Goal: Book appointment/travel/reservation

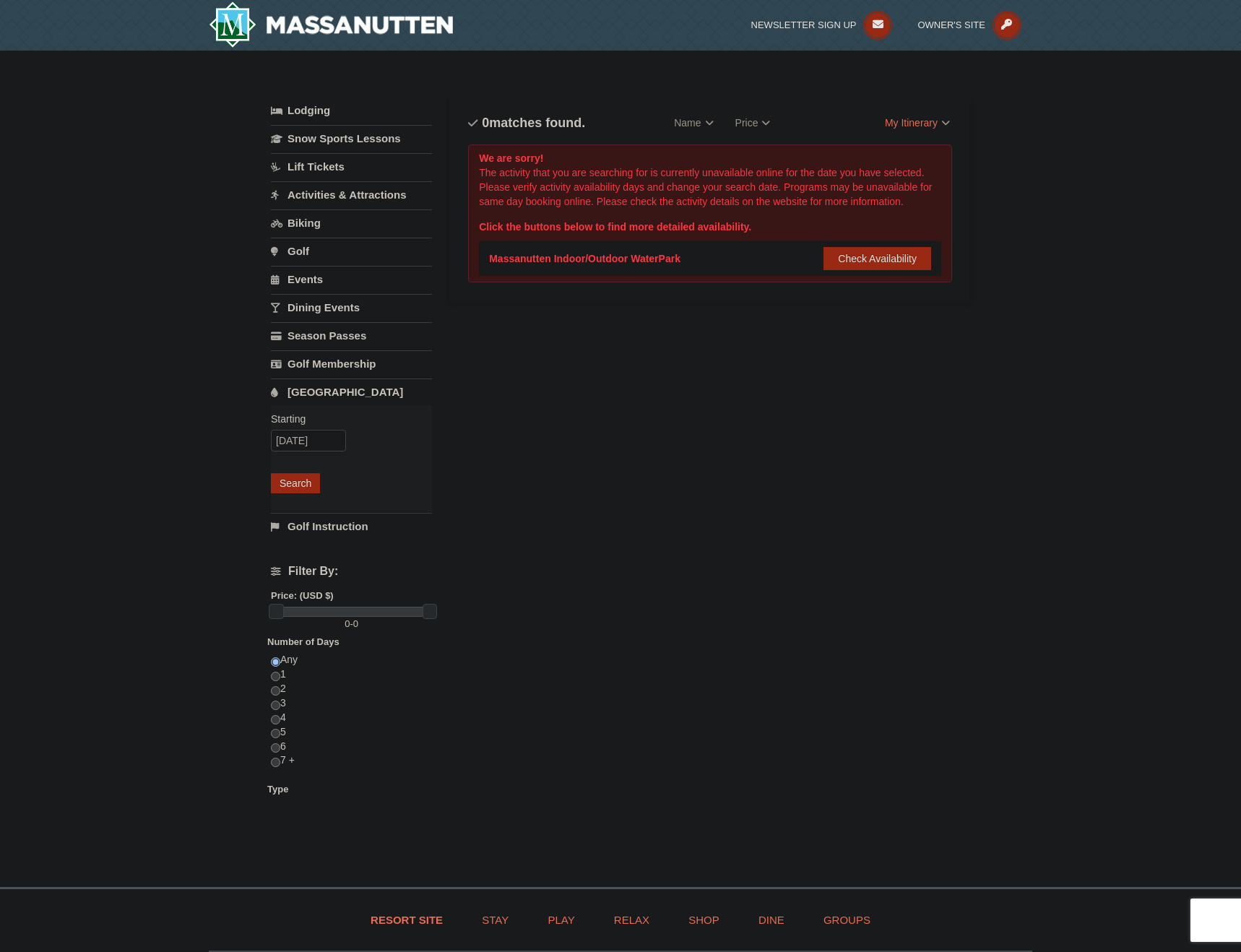
click at [723, 267] on div "Massanutten Indoor/Outdoor WaterPark Check Availability Show Availability Calen…" at bounding box center [710, 258] width 442 height 35
click at [880, 261] on button "Check Availability" at bounding box center [876, 258] width 107 height 23
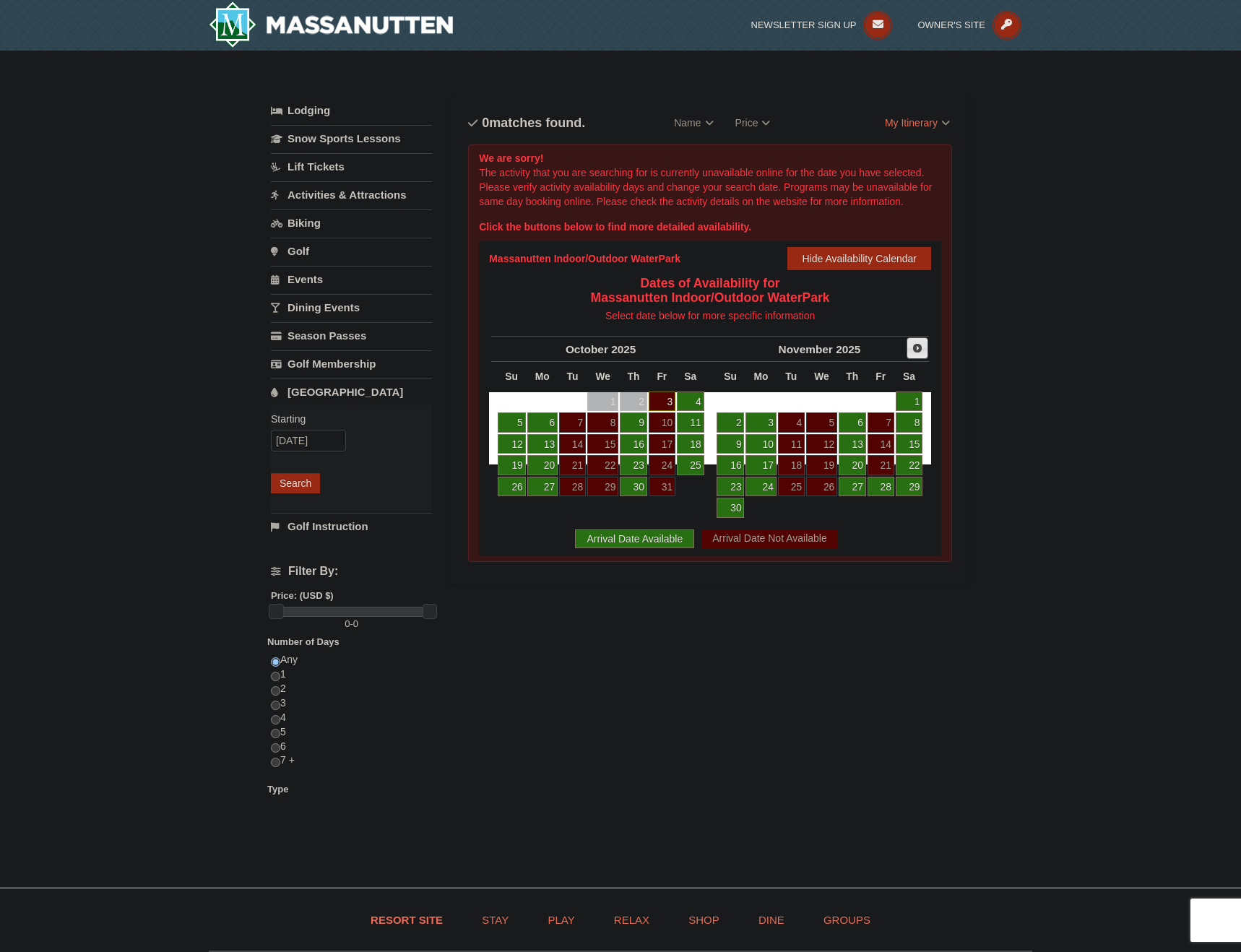
click at [917, 353] on span "Next" at bounding box center [916, 347] width 11 height 11
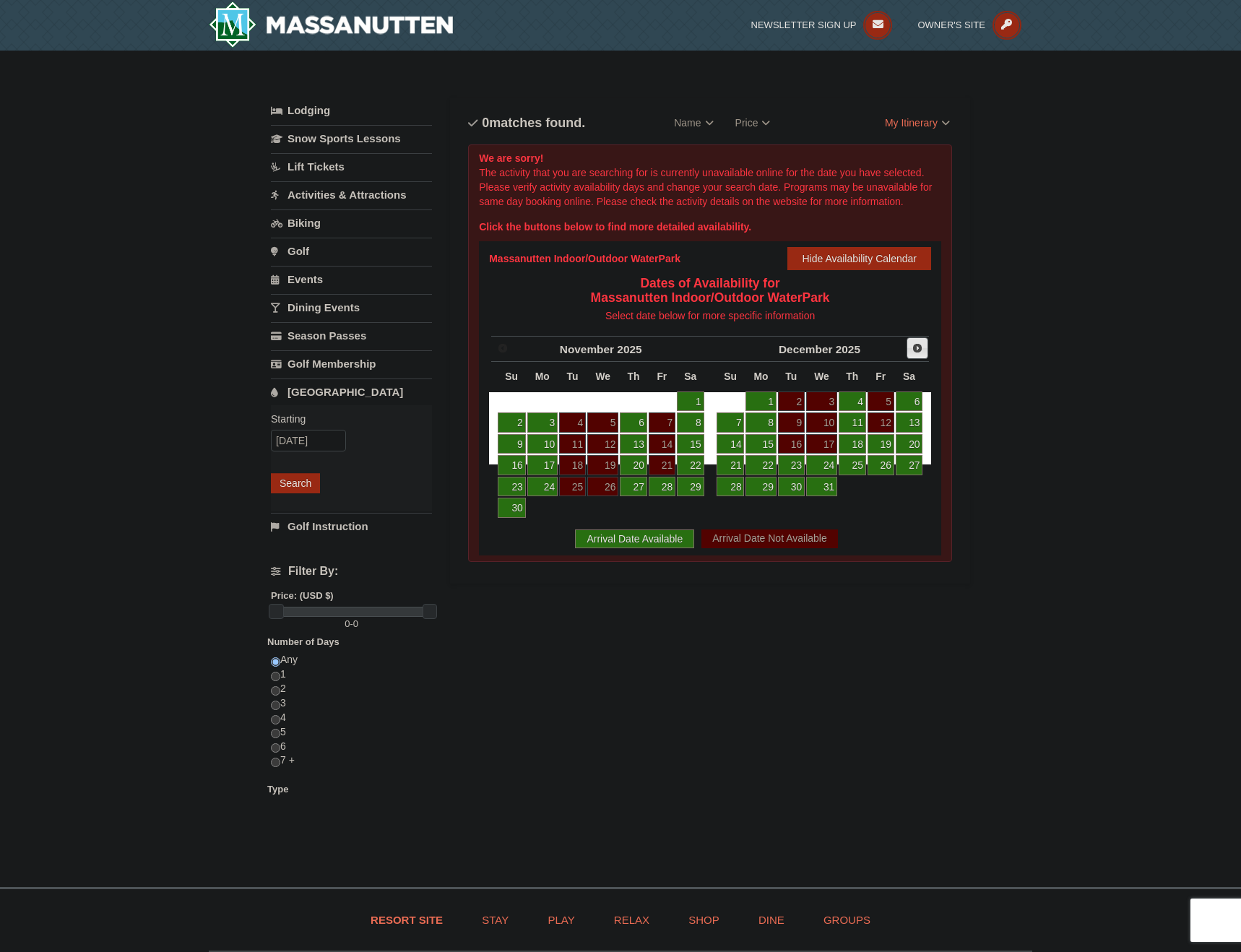
click at [917, 346] on span "Next" at bounding box center [916, 347] width 11 height 11
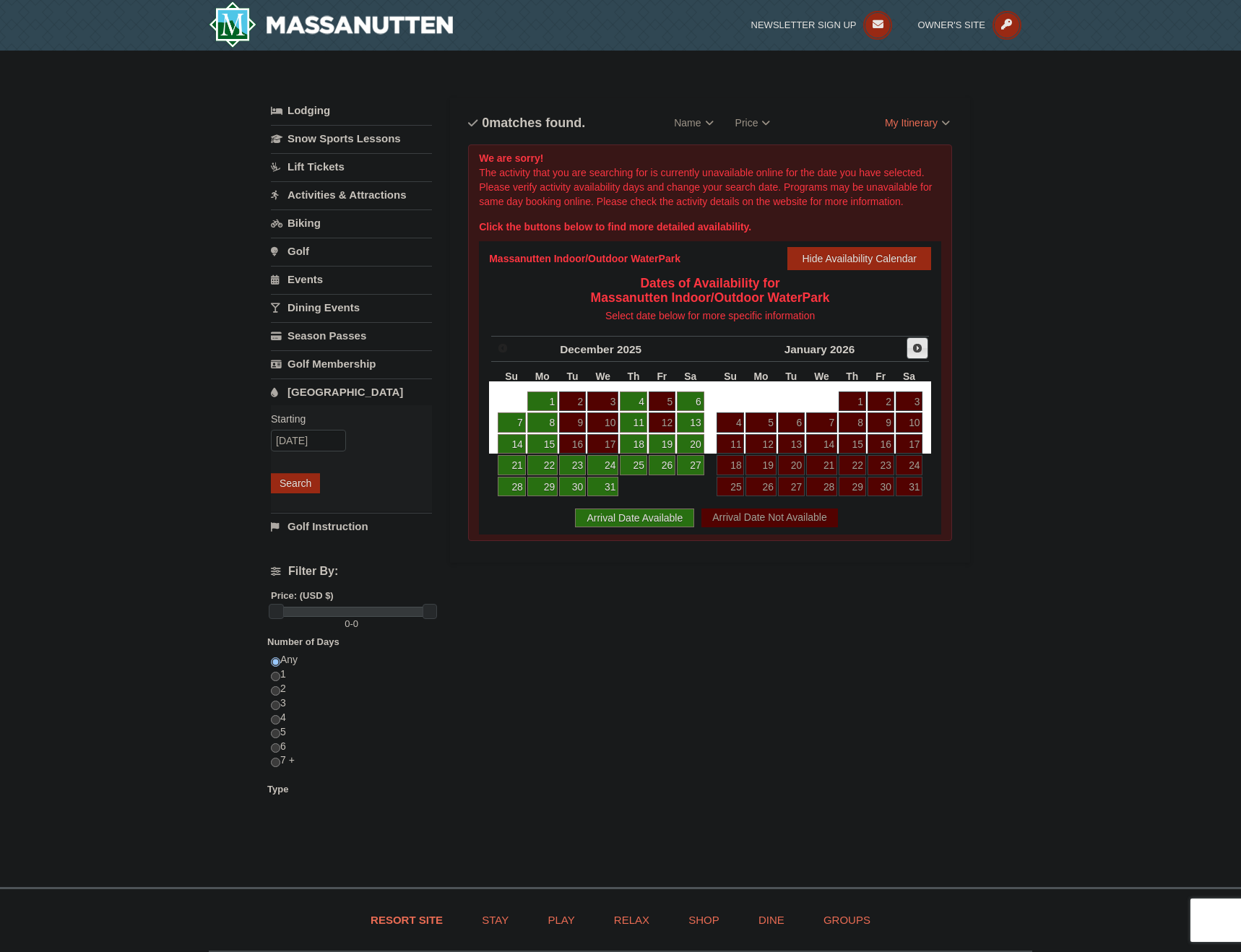
click at [915, 350] on span "Next" at bounding box center [916, 347] width 11 height 11
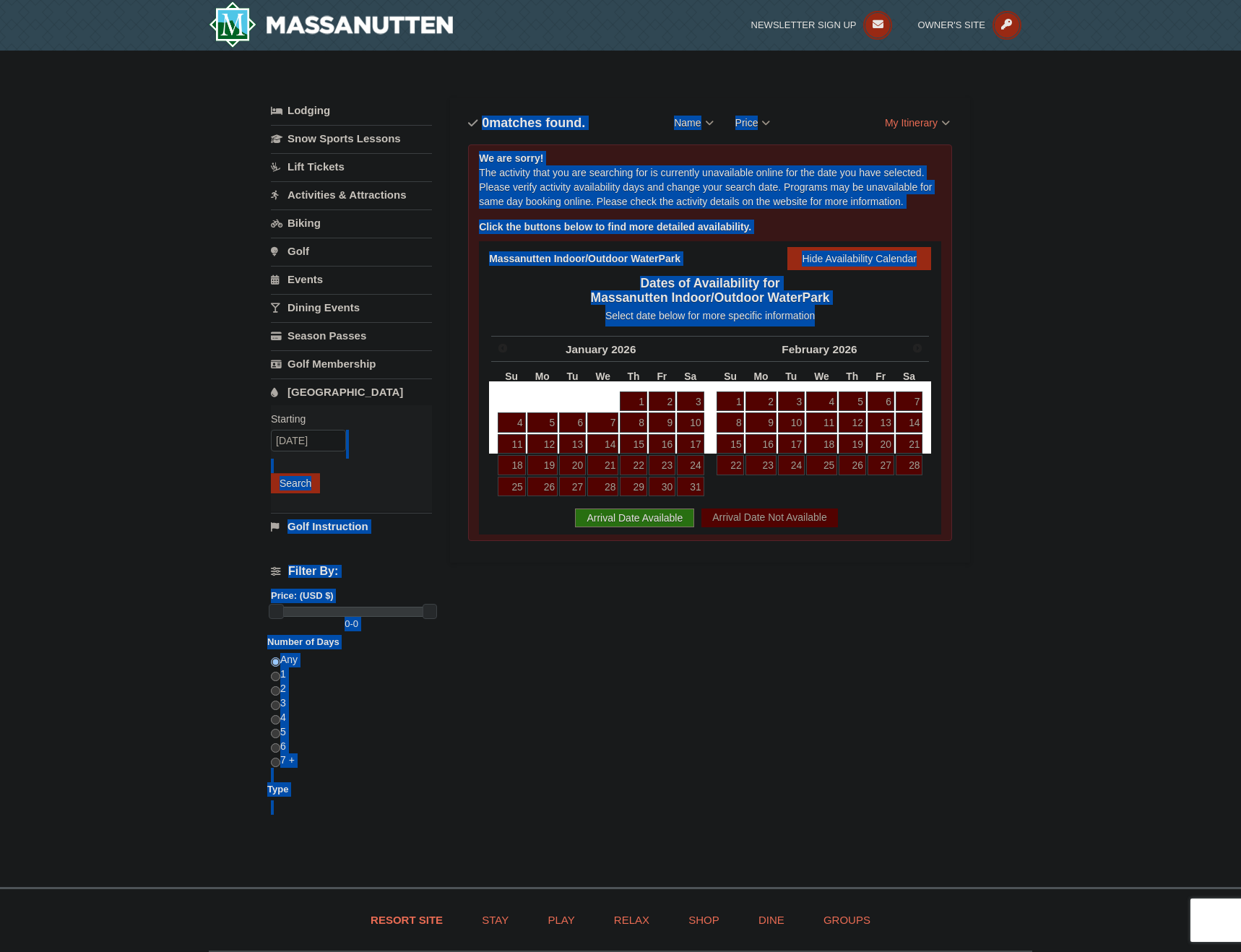
drag, startPoint x: 442, startPoint y: 429, endPoint x: 339, endPoint y: 448, distance: 104.7
click at [337, 449] on div "Lodging Arrival Please format dates MM/DD/YYYY Please format dates MM/DD/YYYY 0…" at bounding box center [620, 469] width 699 height 743
click at [390, 441] on div "Starting Please format dates MM/DD/YYYY Please format dates MM/DD/YYYY 01/17/20…" at bounding box center [351, 458] width 161 height 106
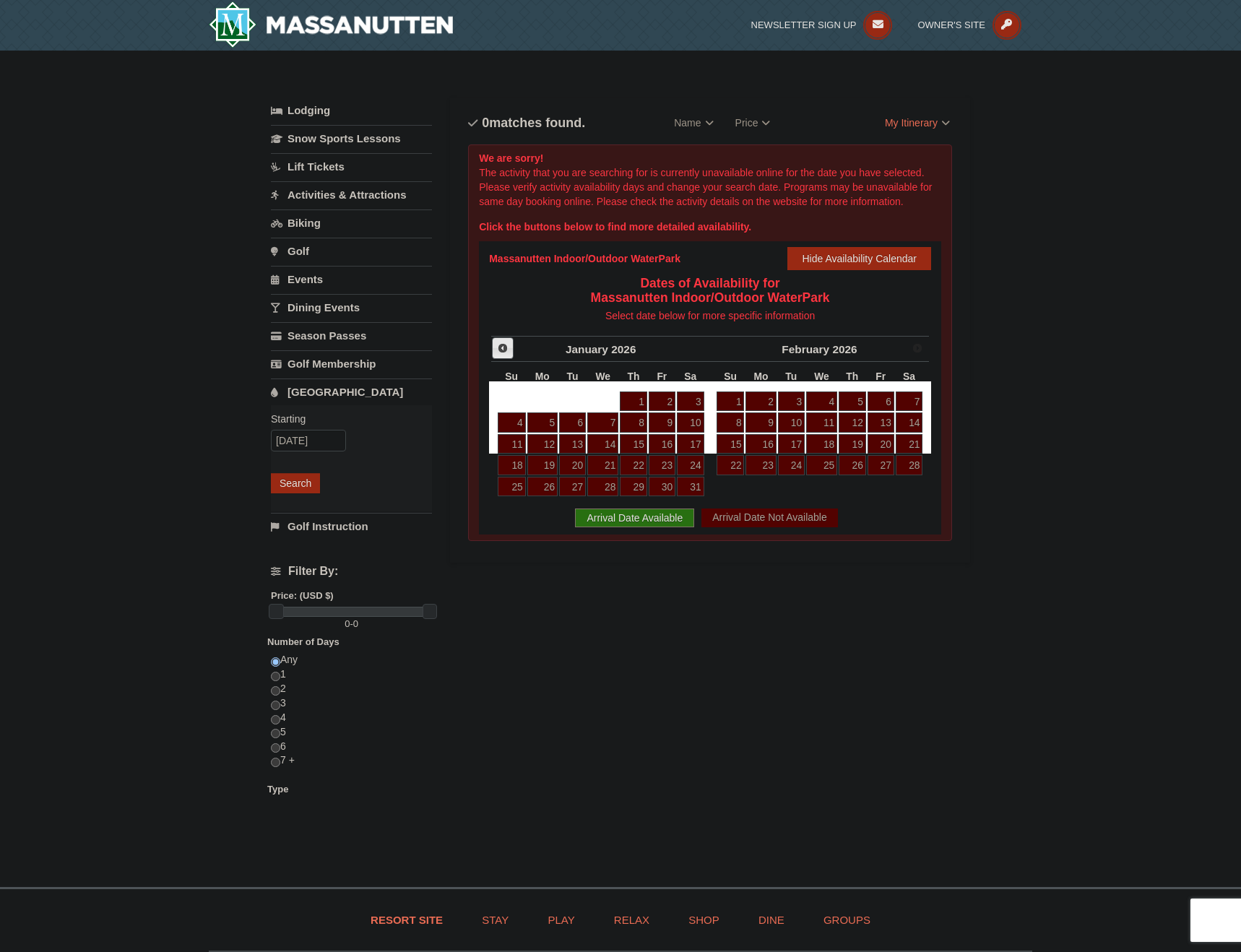
click at [504, 343] on span "Prev" at bounding box center [502, 347] width 11 height 11
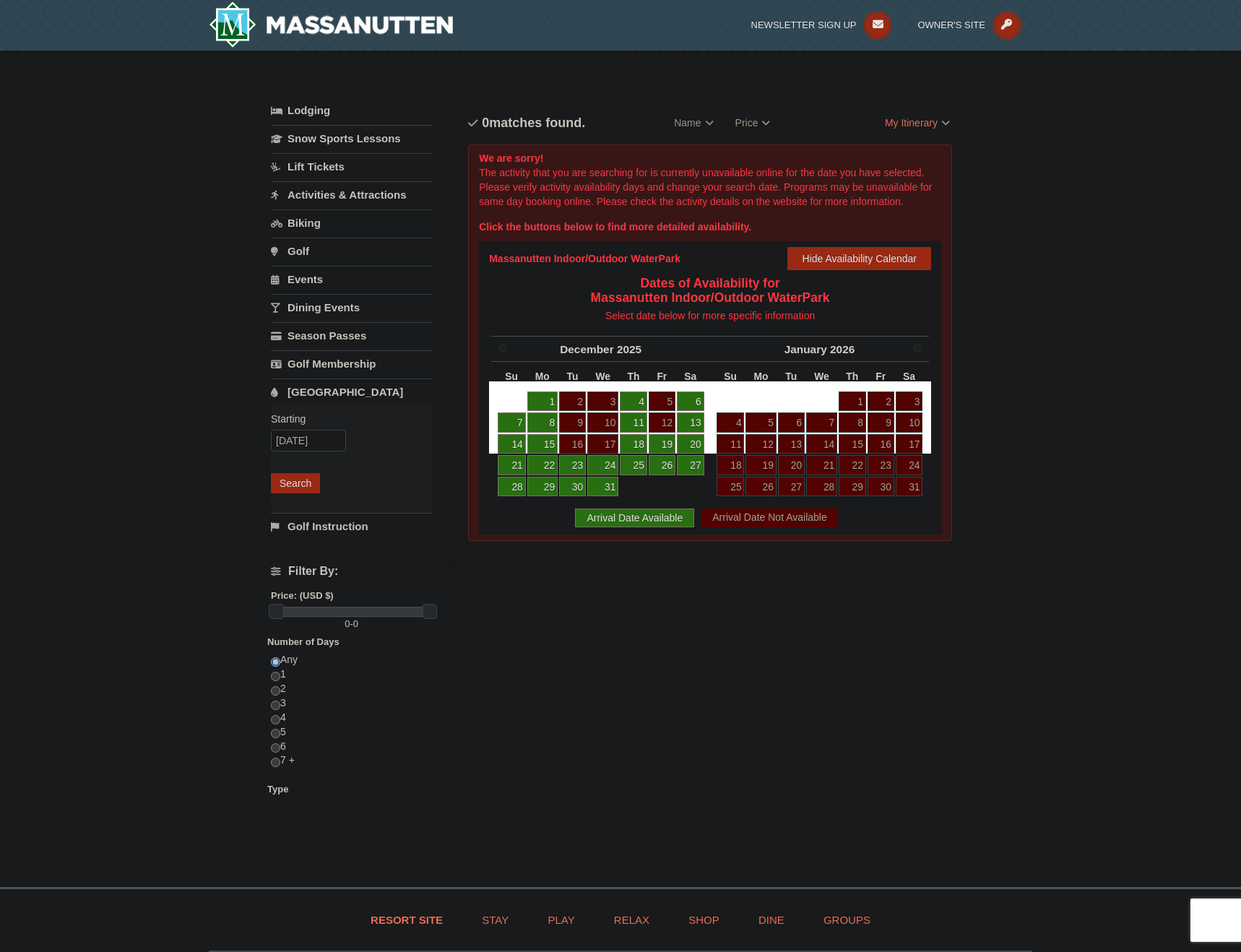
click at [693, 468] on link "27" at bounding box center [689, 464] width 27 height 20
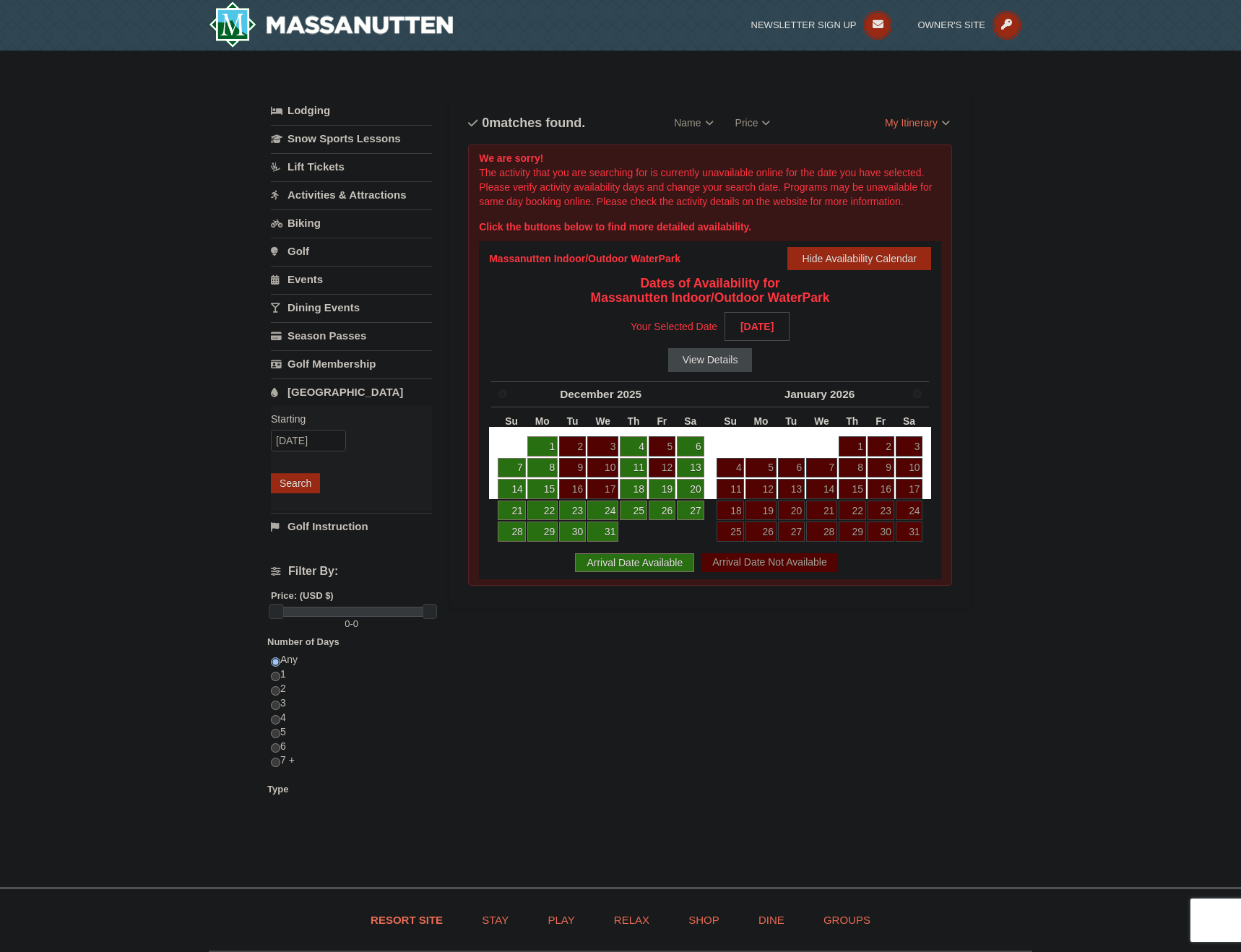
click at [705, 353] on button "View Details" at bounding box center [710, 360] width 85 height 23
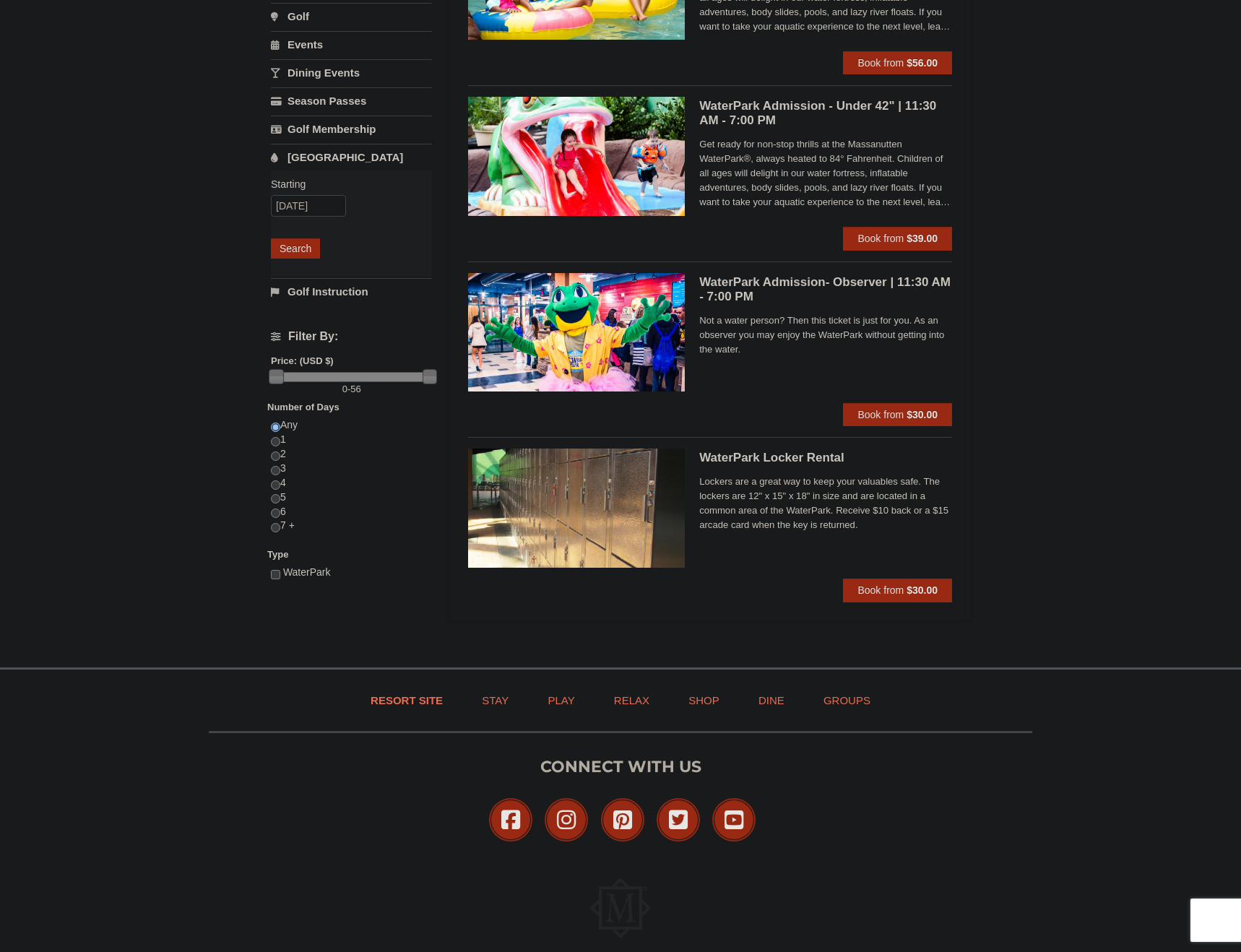
scroll to position [297, 0]
